Goal: Check status: Check status

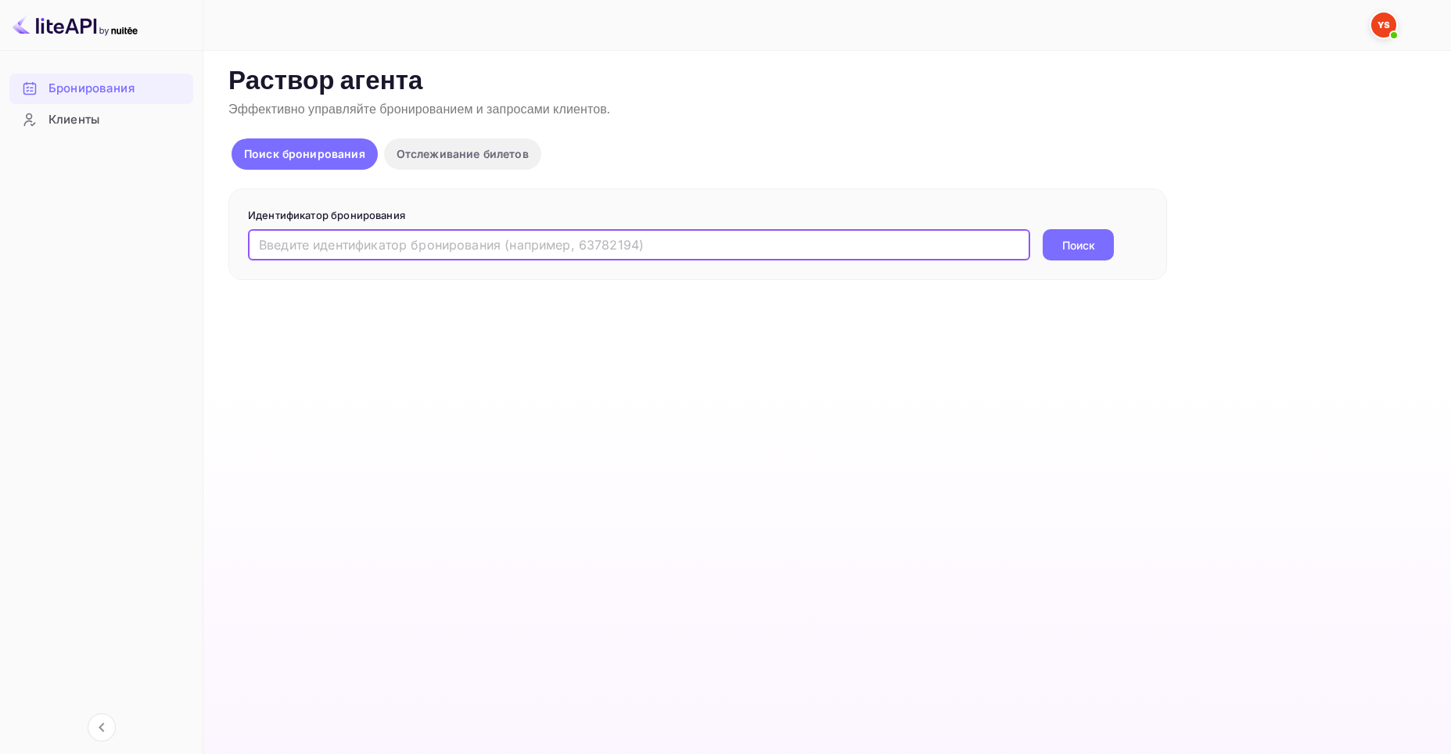
paste input "680284"
click at [259, 242] on input "680284" at bounding box center [639, 244] width 782 height 31
type input "9680284"
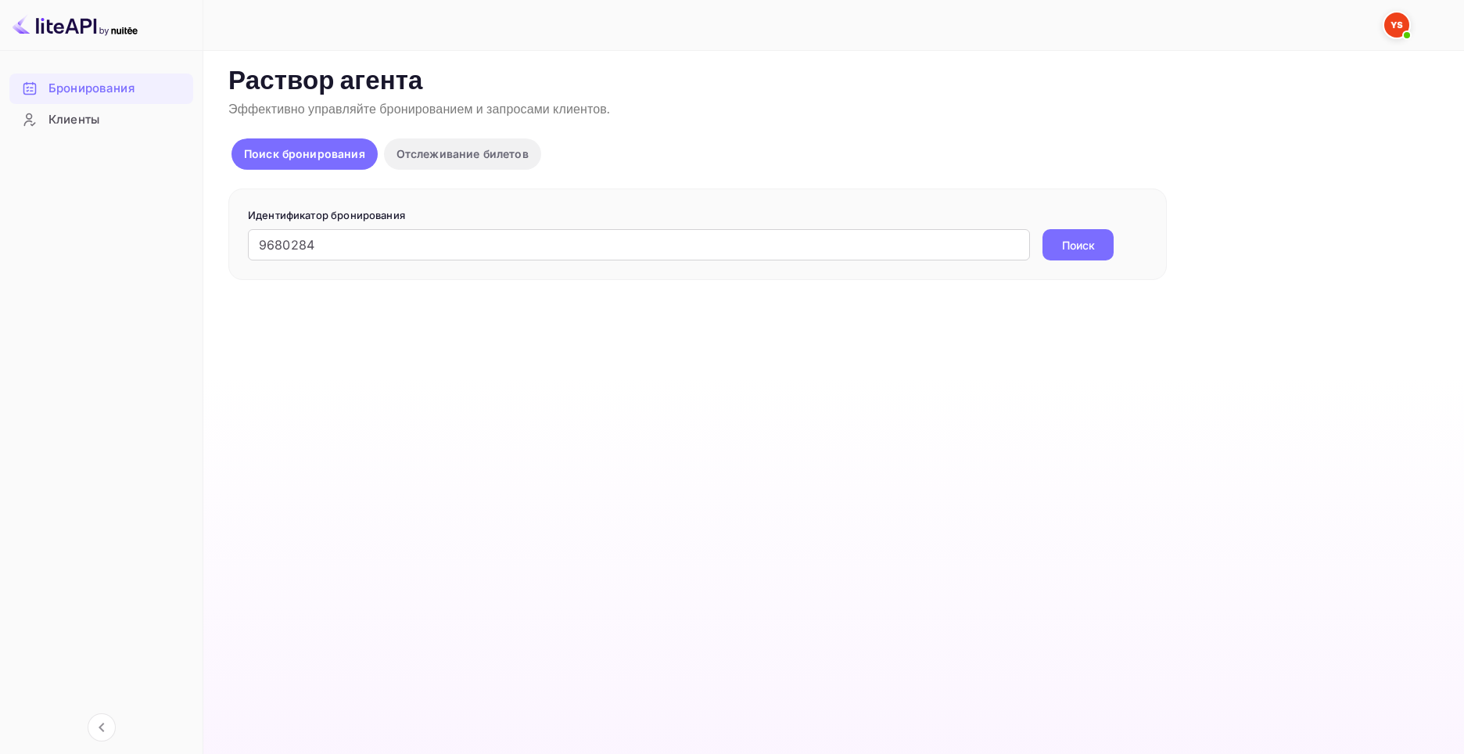
click at [1088, 246] on ya-tr-span "Поиск" at bounding box center [1078, 245] width 33 height 16
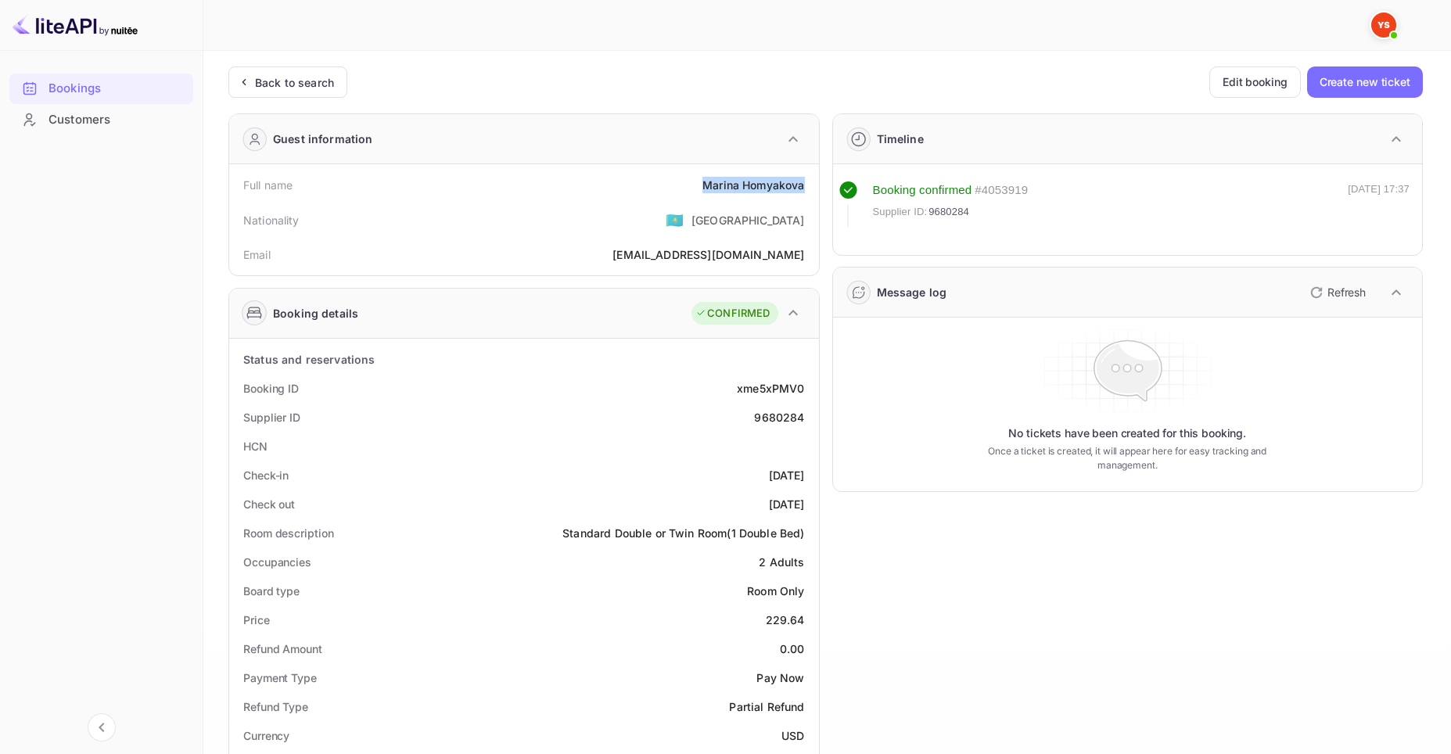
drag, startPoint x: 702, startPoint y: 187, endPoint x: 806, endPoint y: 192, distance: 104.1
click at [806, 192] on div "Full name [PERSON_NAME]" at bounding box center [523, 184] width 577 height 29
copy div "[PERSON_NAME]"
drag, startPoint x: 762, startPoint y: 620, endPoint x: 804, endPoint y: 630, distance: 43.4
click at [804, 630] on div "Price 229.64" at bounding box center [523, 619] width 577 height 29
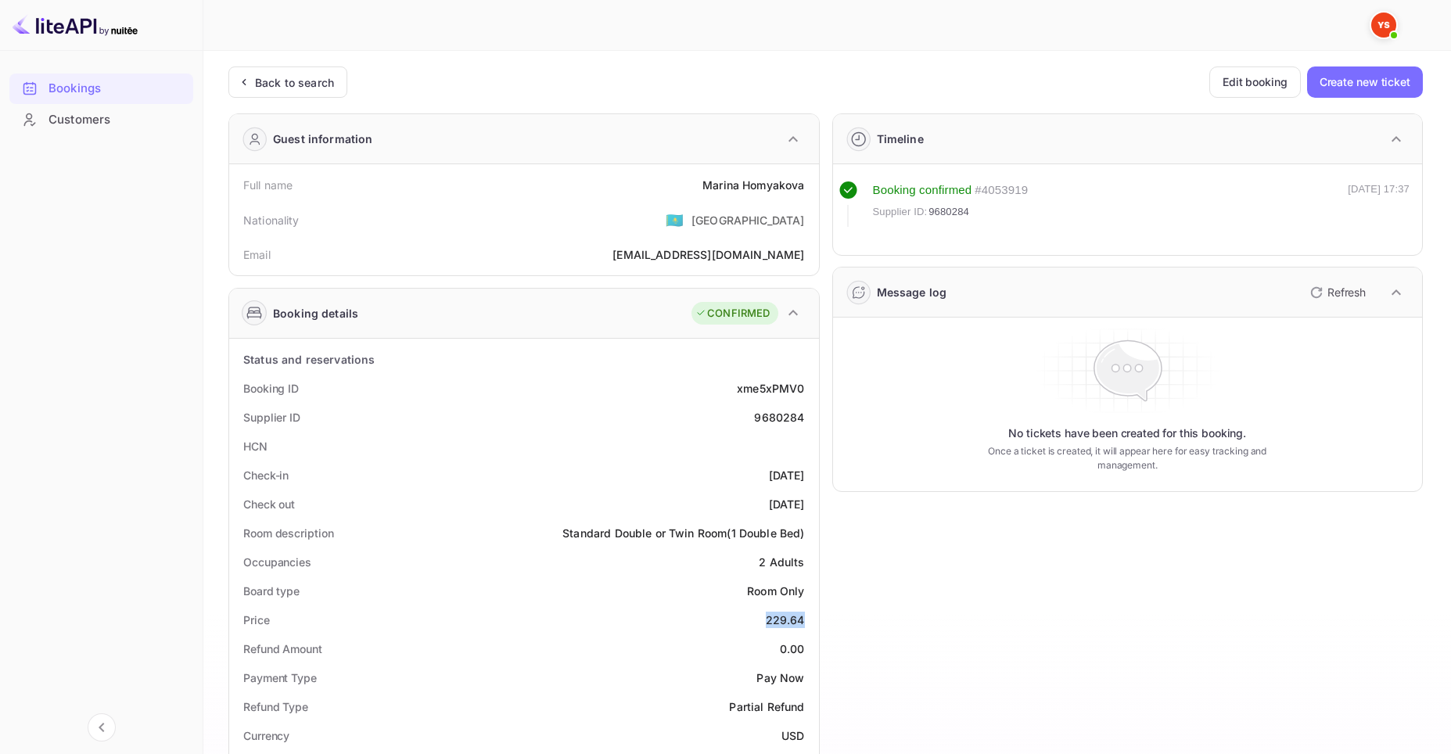
copy div "229.64"
drag, startPoint x: 781, startPoint y: 732, endPoint x: 804, endPoint y: 737, distance: 23.3
click at [804, 737] on ya-tr-span "USD" at bounding box center [792, 735] width 23 height 13
copy ya-tr-span "USD"
